Goal: Task Accomplishment & Management: Use online tool/utility

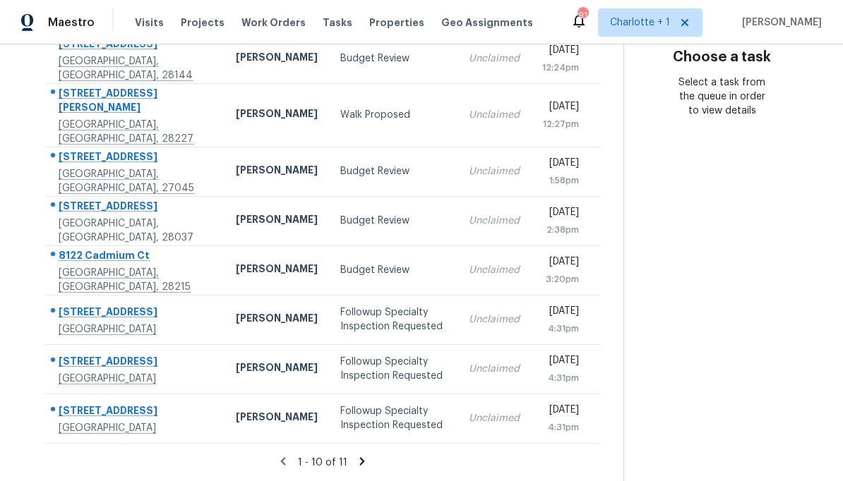
click at [356, 465] on icon at bounding box center [362, 461] width 13 height 13
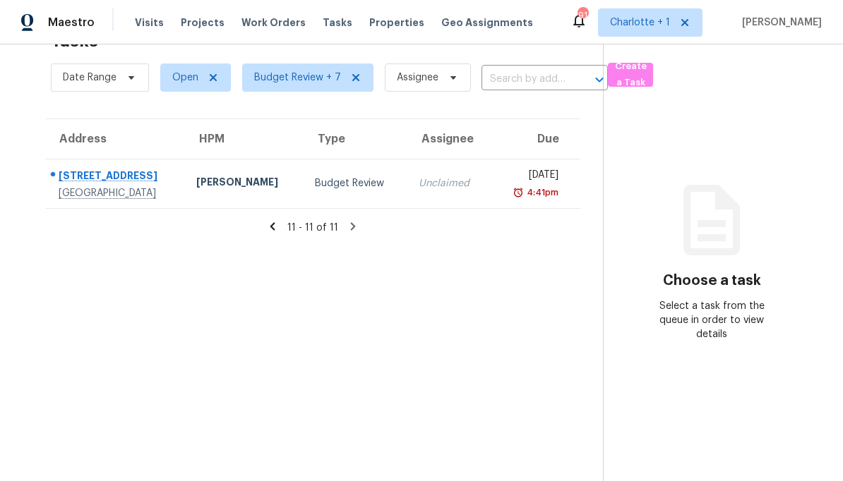
click at [419, 184] on div "Unclaimed" at bounding box center [449, 183] width 61 height 14
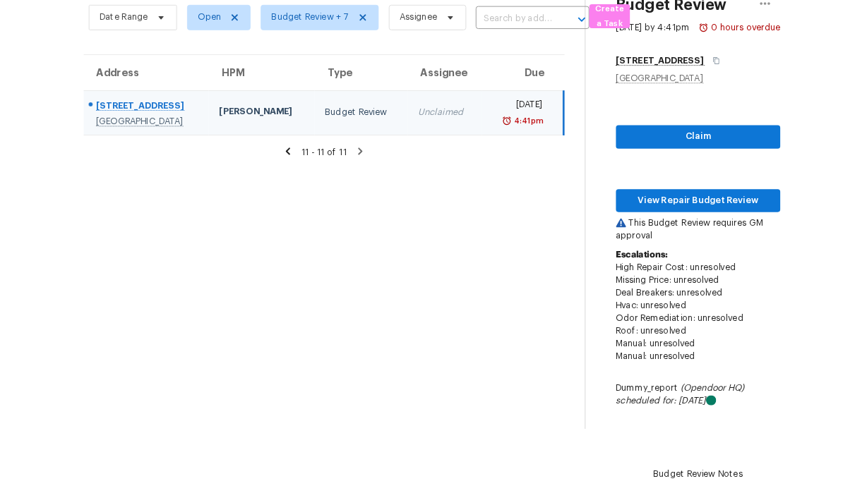
scroll to position [126, 0]
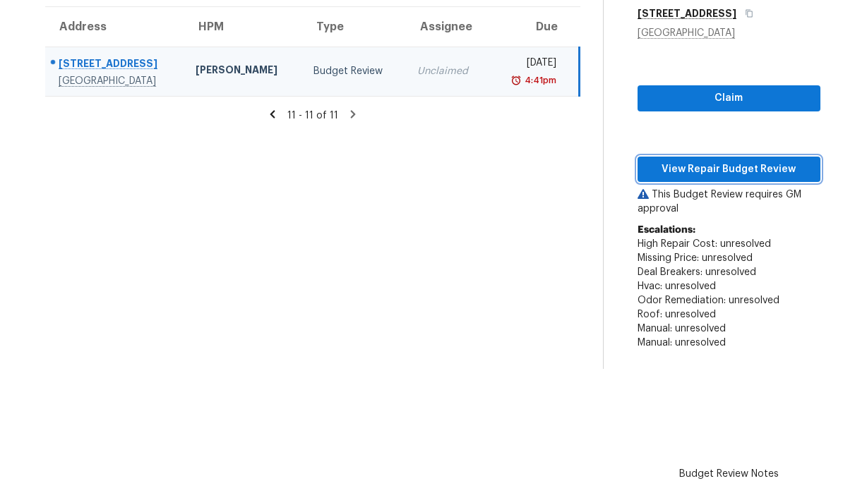
click at [750, 174] on span "View Repair Budget Review" at bounding box center [729, 170] width 160 height 18
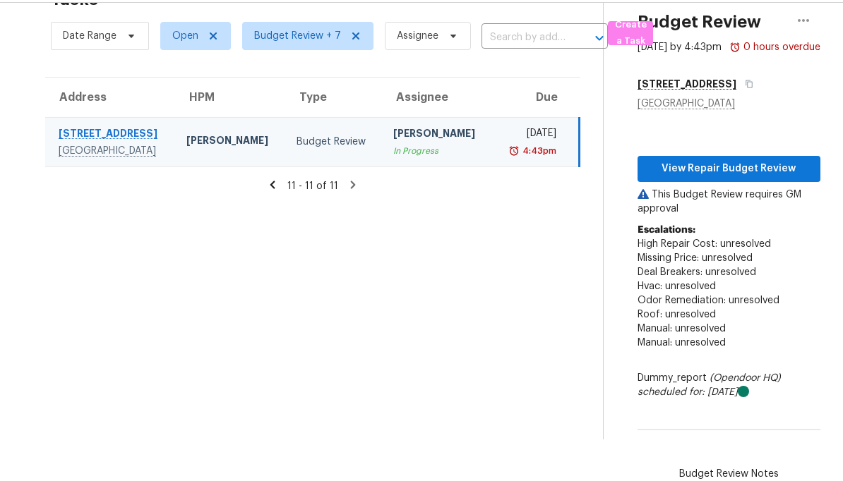
scroll to position [56, 0]
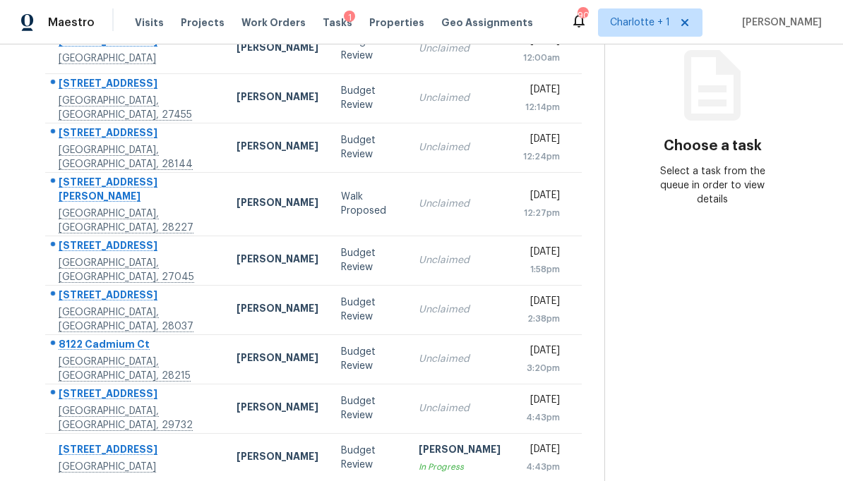
scroll to position [179, 0]
click at [341, 447] on div "Budget Review" at bounding box center [368, 459] width 55 height 28
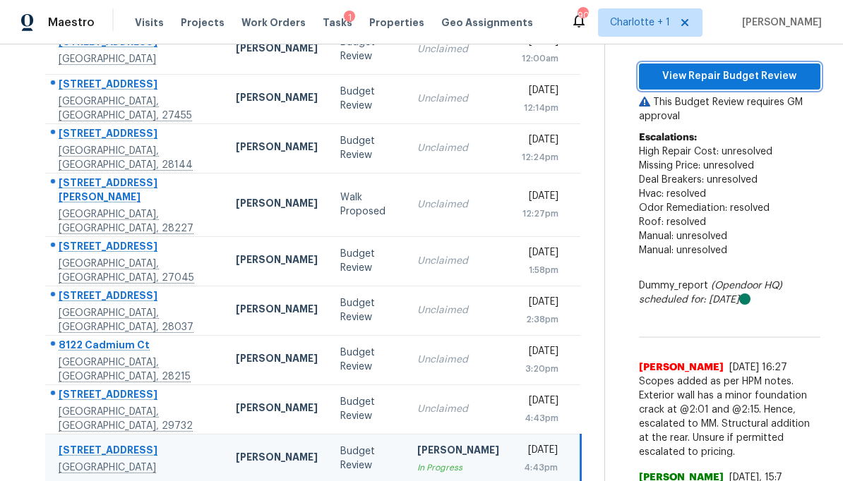
click at [733, 83] on span "View Repair Budget Review" at bounding box center [729, 77] width 159 height 18
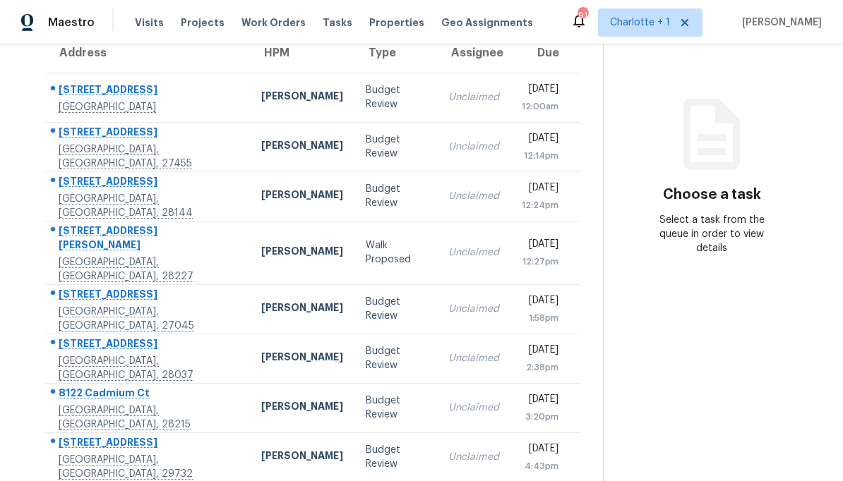
scroll to position [129, 0]
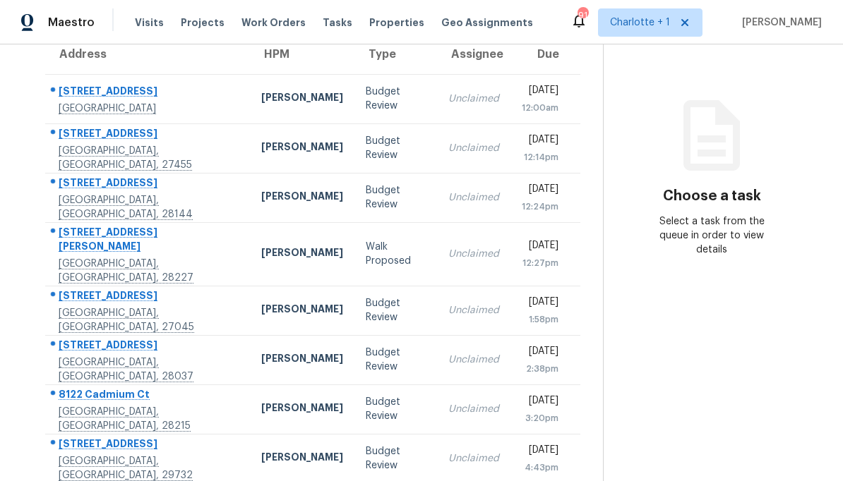
click at [447, 109] on td "Unclaimed" at bounding box center [473, 98] width 73 height 49
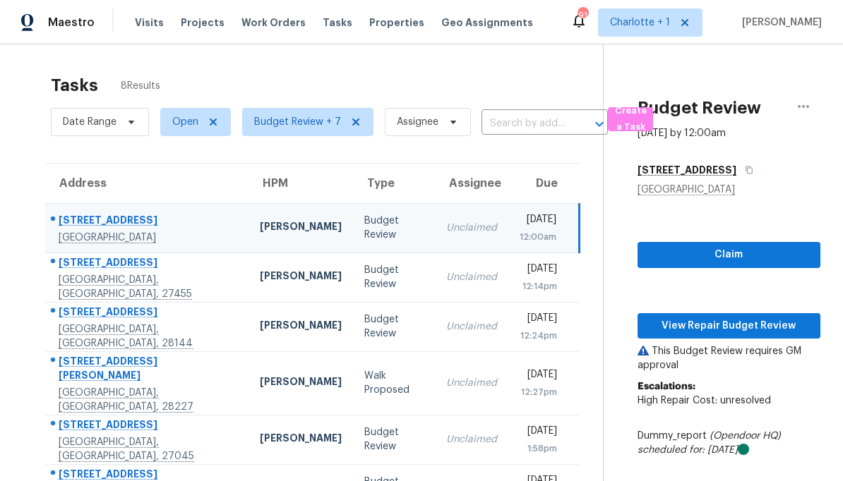
scroll to position [0, 0]
click at [731, 336] on button "View Repair Budget Review" at bounding box center [728, 326] width 183 height 26
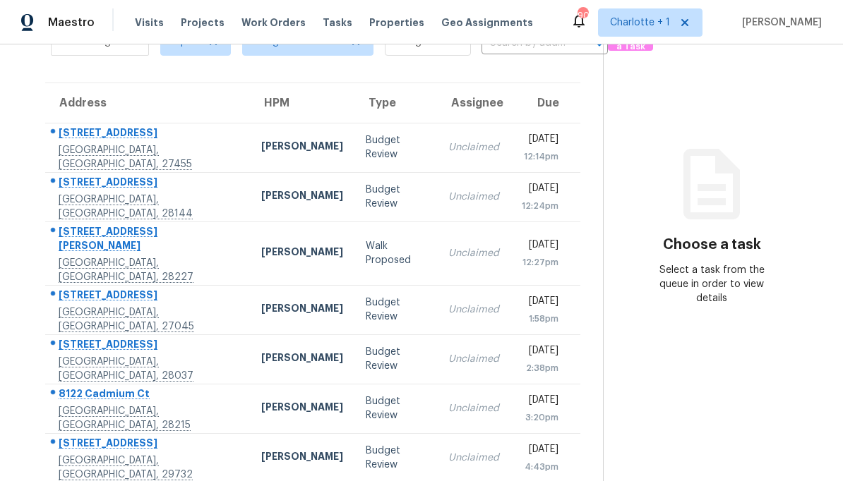
scroll to position [80, 0]
